Goal: Information Seeking & Learning: Learn about a topic

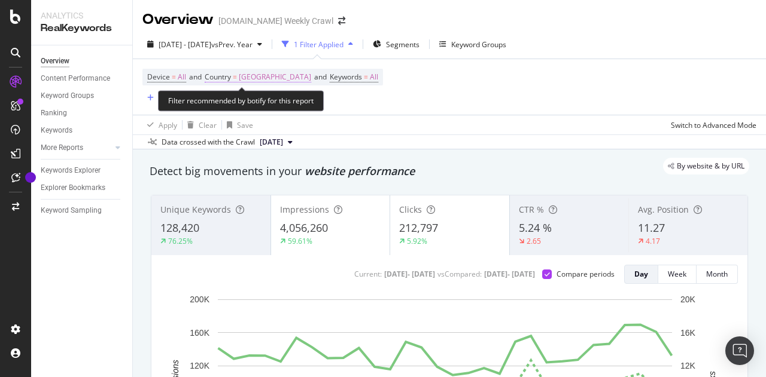
click at [249, 75] on span "[GEOGRAPHIC_DATA]" at bounding box center [275, 77] width 72 height 17
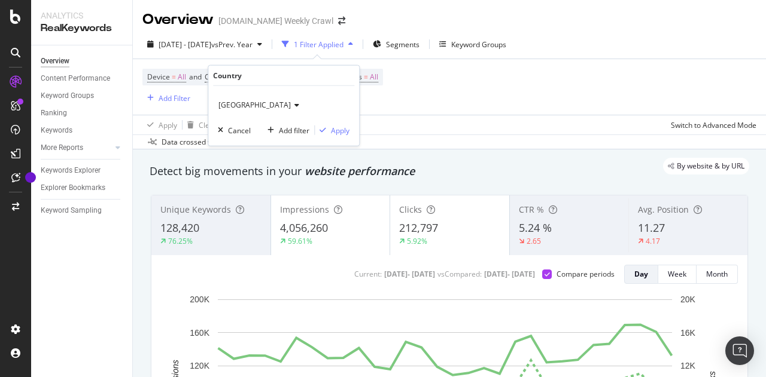
click at [249, 105] on div "[GEOGRAPHIC_DATA]" at bounding box center [284, 105] width 132 height 19
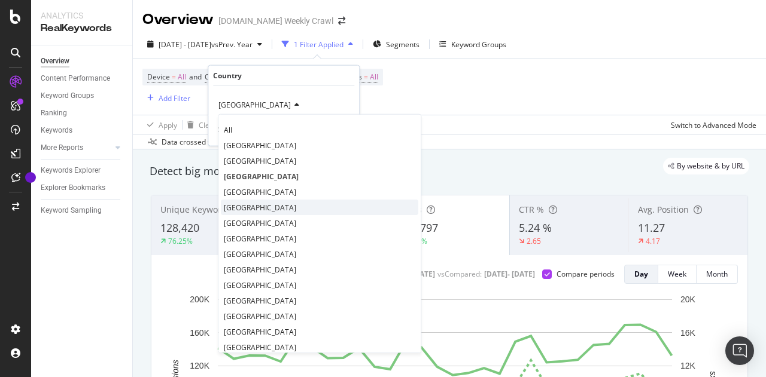
click at [256, 202] on div "[GEOGRAPHIC_DATA]" at bounding box center [319, 208] width 197 height 16
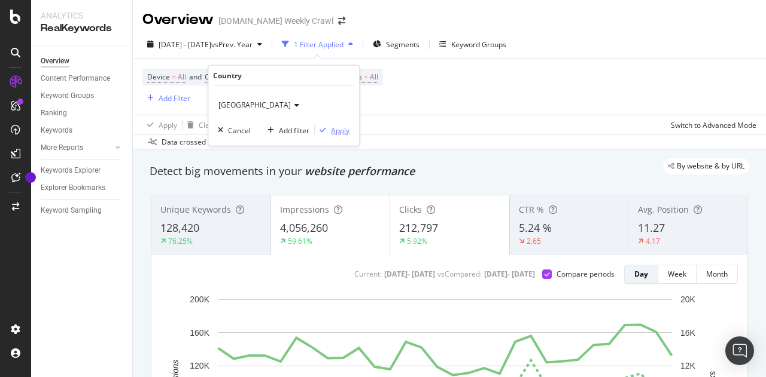
click at [337, 127] on div "Apply" at bounding box center [340, 130] width 19 height 10
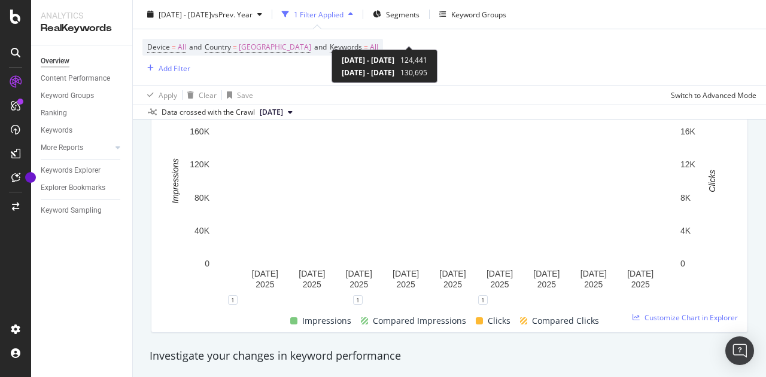
scroll to position [201, 0]
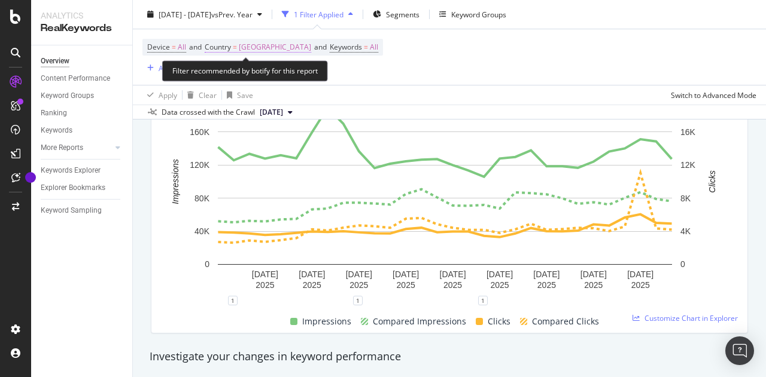
click at [257, 50] on span "[GEOGRAPHIC_DATA]" at bounding box center [275, 47] width 72 height 17
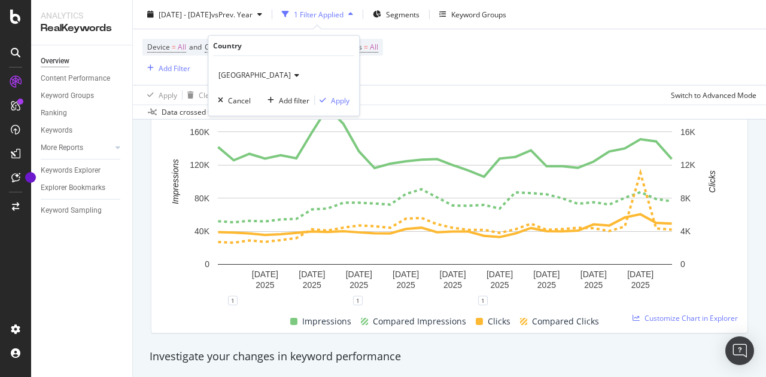
click at [248, 74] on span "[GEOGRAPHIC_DATA]" at bounding box center [254, 75] width 72 height 10
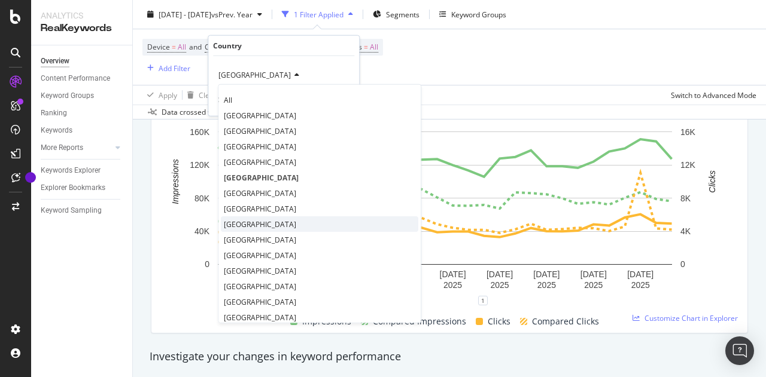
click at [275, 217] on div "[GEOGRAPHIC_DATA]" at bounding box center [319, 225] width 197 height 16
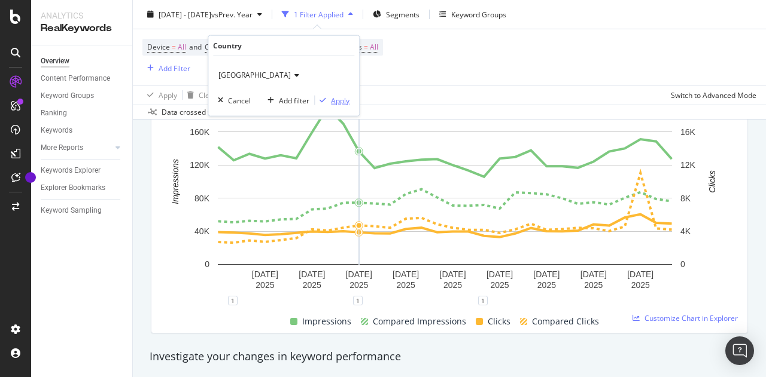
click at [336, 100] on div "Apply" at bounding box center [340, 100] width 19 height 10
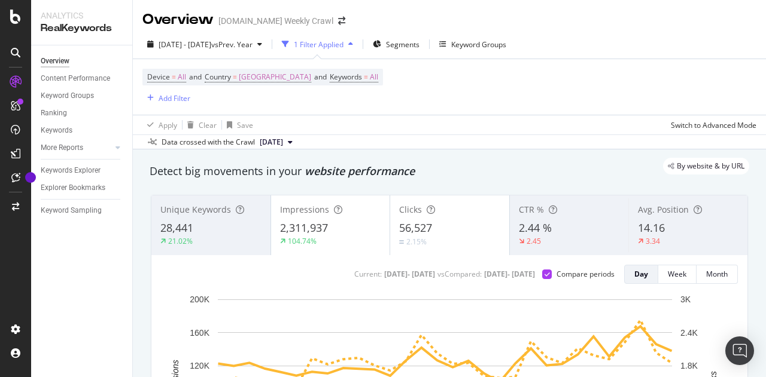
click at [504, 74] on div "Device = All and Country = [GEOGRAPHIC_DATA] and Keywords = All Add Filter" at bounding box center [449, 87] width 614 height 56
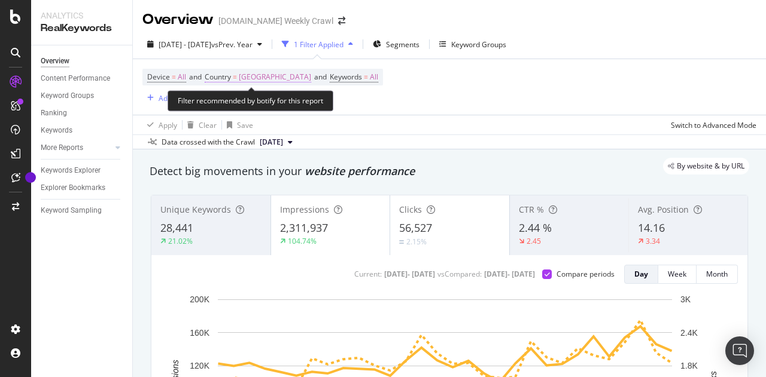
click at [267, 79] on span "[GEOGRAPHIC_DATA]" at bounding box center [275, 77] width 72 height 17
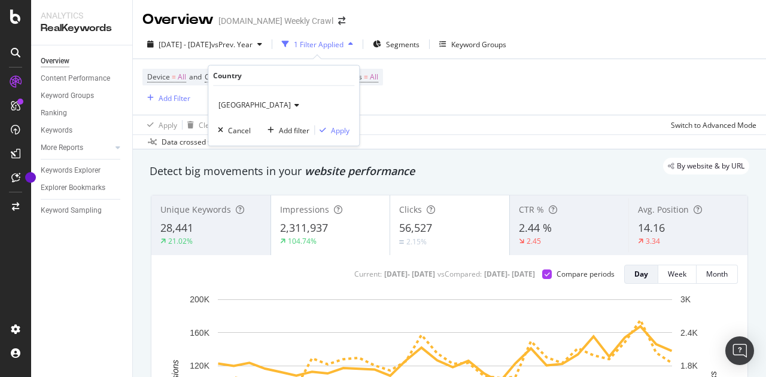
click at [291, 103] on icon at bounding box center [295, 105] width 8 height 7
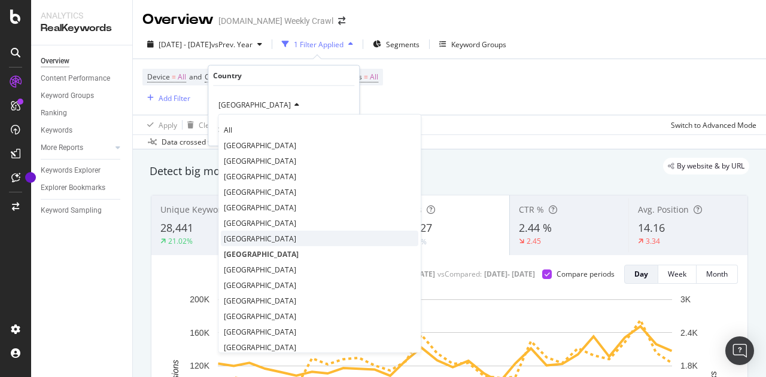
click at [248, 236] on div "[GEOGRAPHIC_DATA]" at bounding box center [319, 239] width 197 height 16
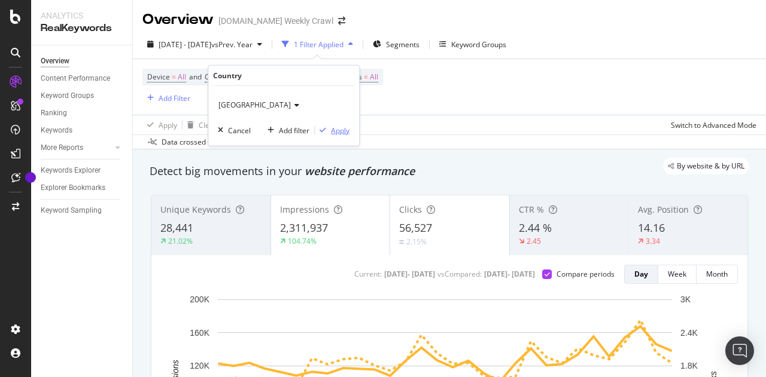
click at [344, 131] on div "Apply" at bounding box center [340, 130] width 19 height 10
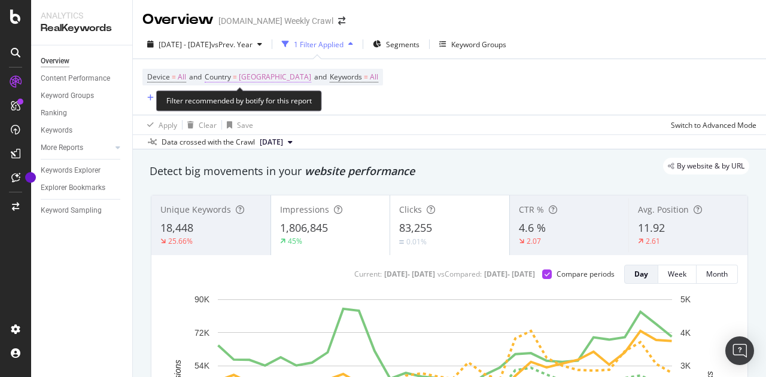
click at [256, 77] on span "[GEOGRAPHIC_DATA]" at bounding box center [275, 77] width 72 height 17
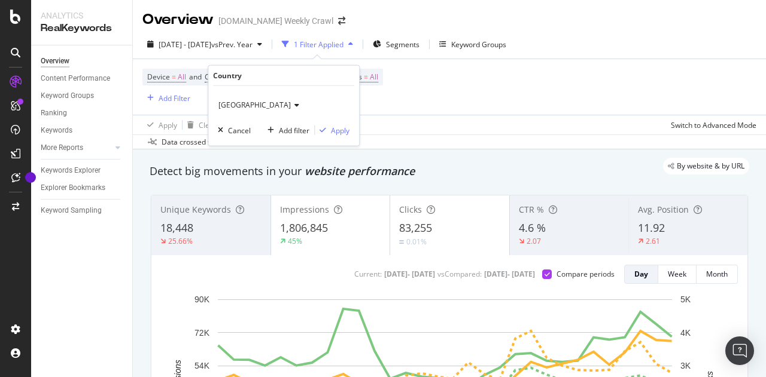
click at [234, 108] on span "[GEOGRAPHIC_DATA]" at bounding box center [254, 105] width 72 height 10
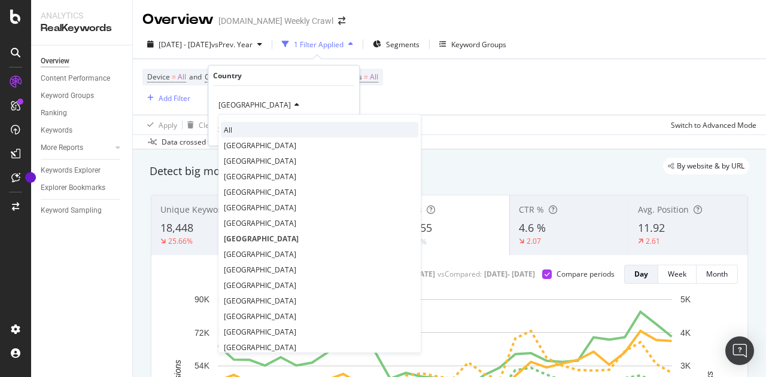
click at [234, 126] on div "All" at bounding box center [319, 130] width 197 height 16
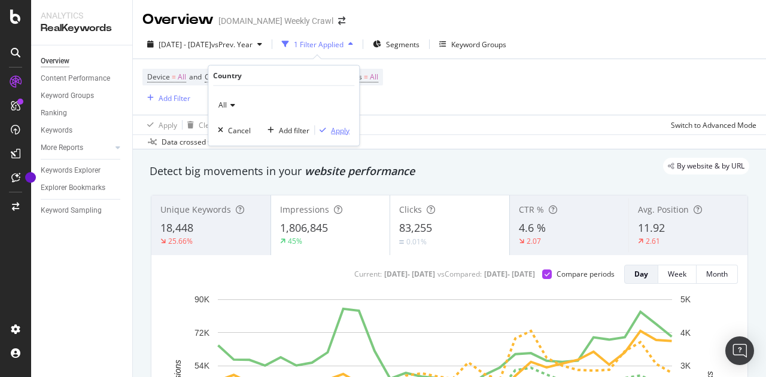
click at [330, 127] on div "button" at bounding box center [323, 130] width 16 height 7
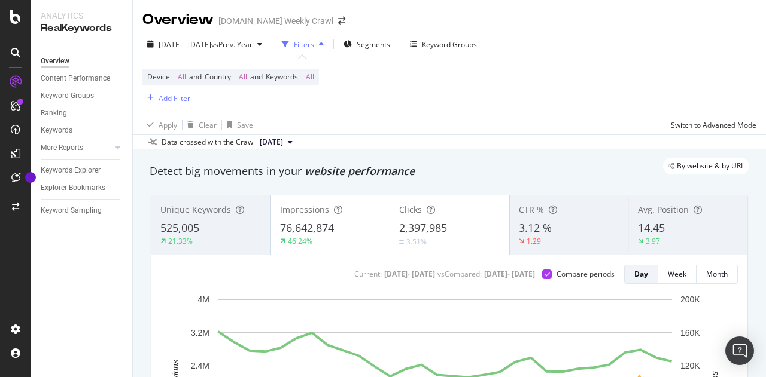
click at [324, 44] on icon "button" at bounding box center [321, 44] width 5 height 7
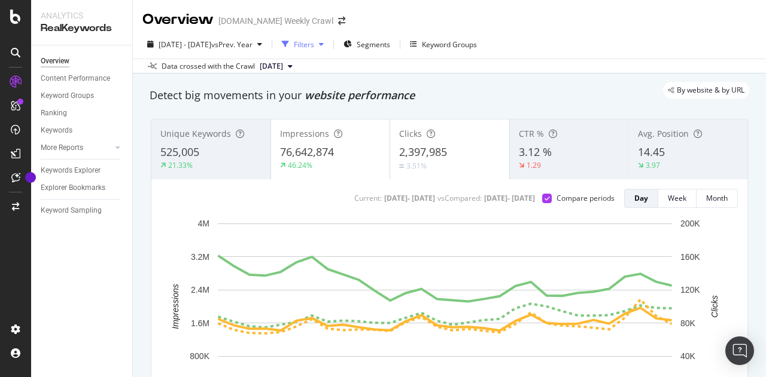
click at [324, 44] on icon "button" at bounding box center [321, 44] width 5 height 7
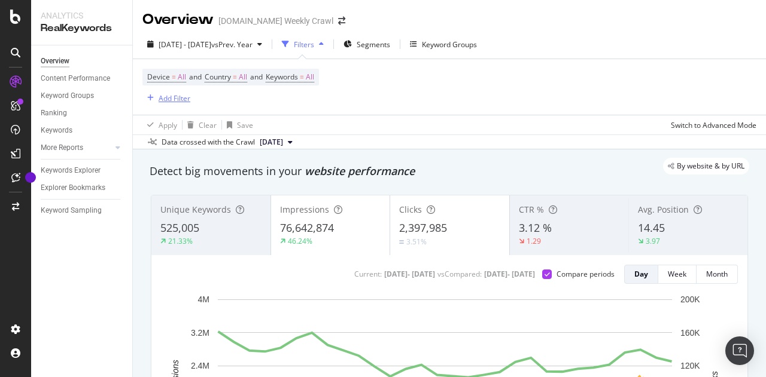
click at [147, 96] on icon "button" at bounding box center [150, 98] width 7 height 7
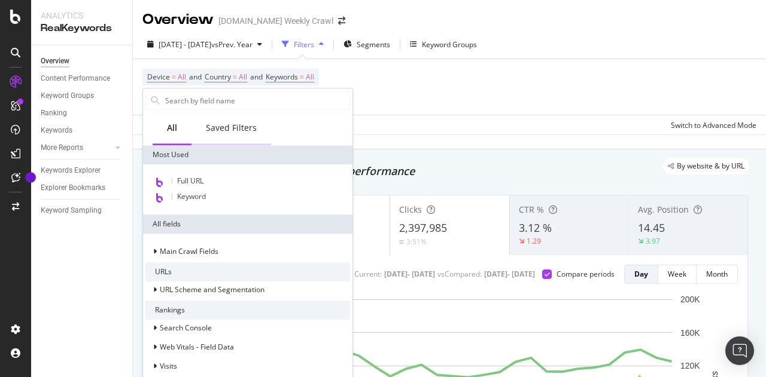
click at [233, 132] on div "Saved Filters" at bounding box center [231, 128] width 51 height 12
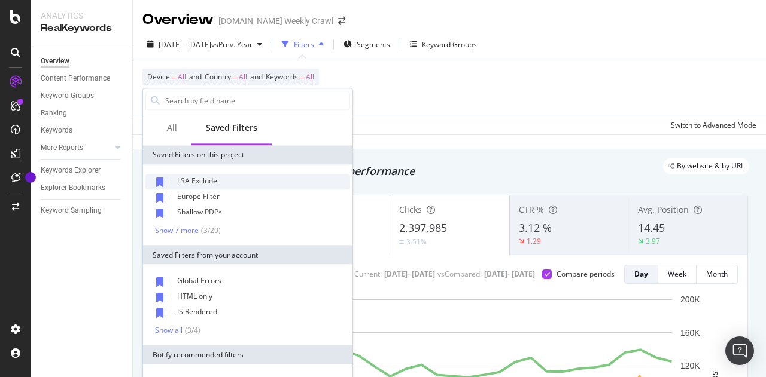
click at [212, 184] on span "LSA Exclude" at bounding box center [197, 181] width 40 height 10
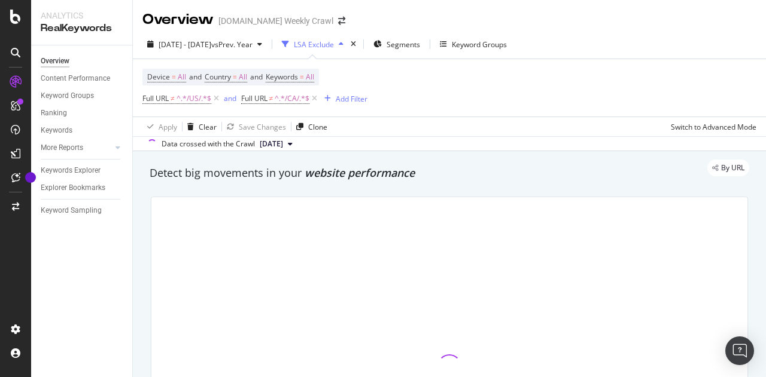
click at [529, 116] on div "Device = All and Country = All and Keywords = All Full URL ≠ ^.*/US/.*$ and Ful…" at bounding box center [449, 87] width 614 height 57
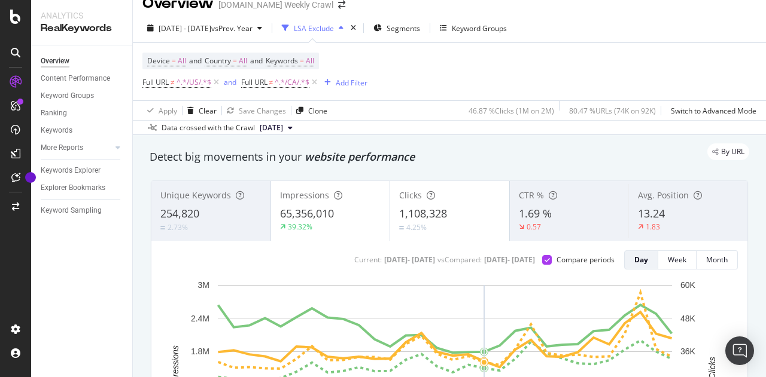
scroll to position [6, 0]
